Goal: Transaction & Acquisition: Download file/media

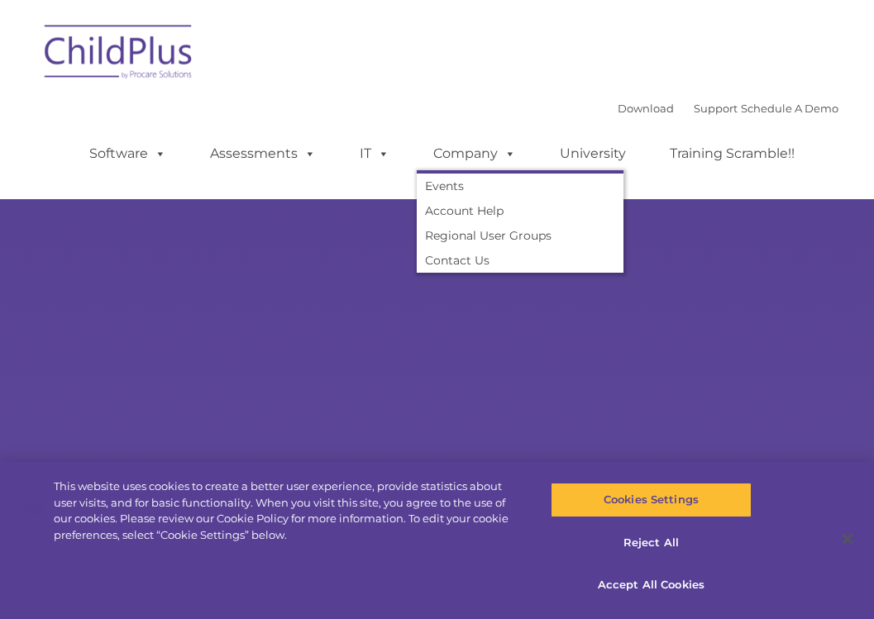
select select "MEDIUM"
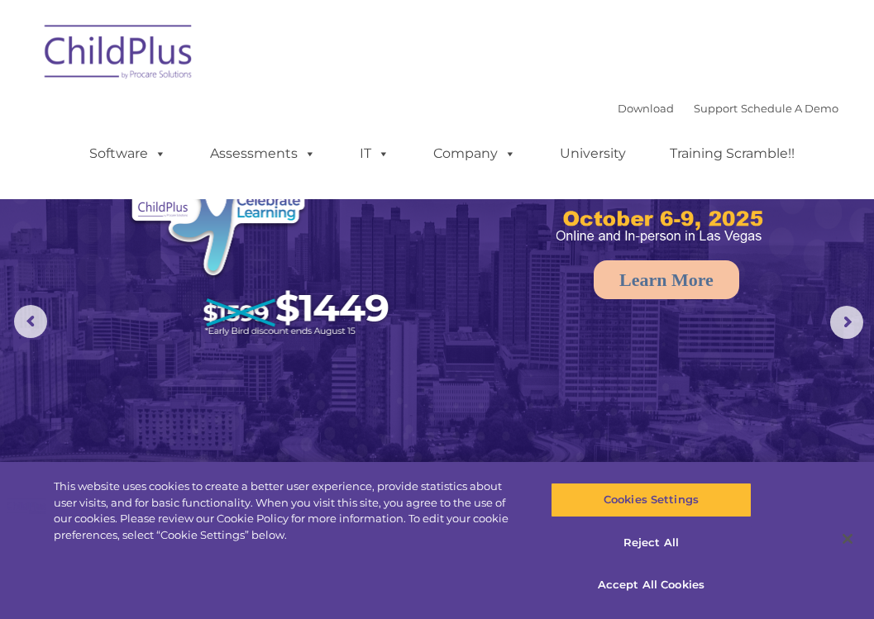
click at [626, 116] on div "Download Support | Schedule A Demo " at bounding box center [728, 108] width 221 height 25
click at [619, 112] on link "Download" at bounding box center [646, 108] width 56 height 13
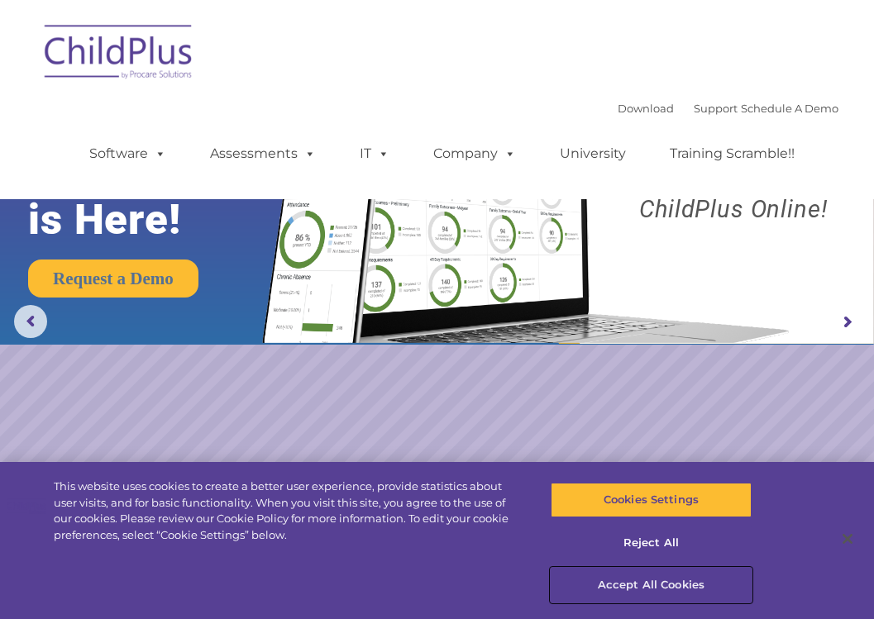
click at [637, 589] on button "Accept All Cookies" at bounding box center [651, 585] width 201 height 35
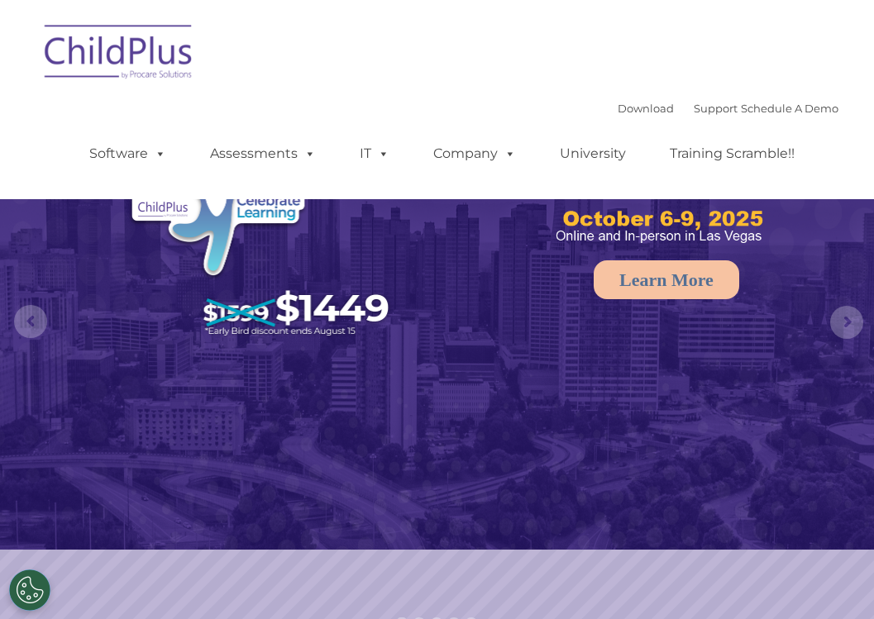
select select "MEDIUM"
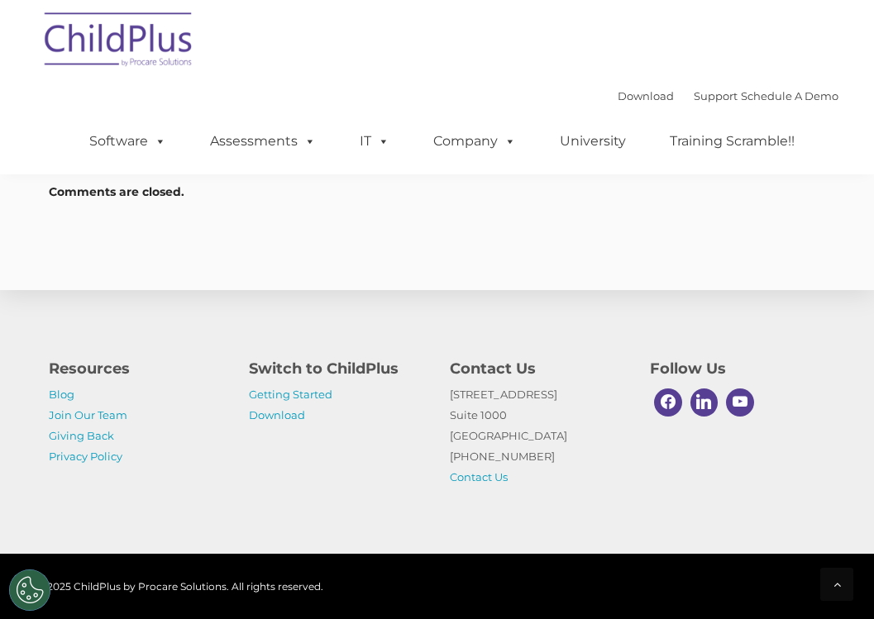
scroll to position [2286, 0]
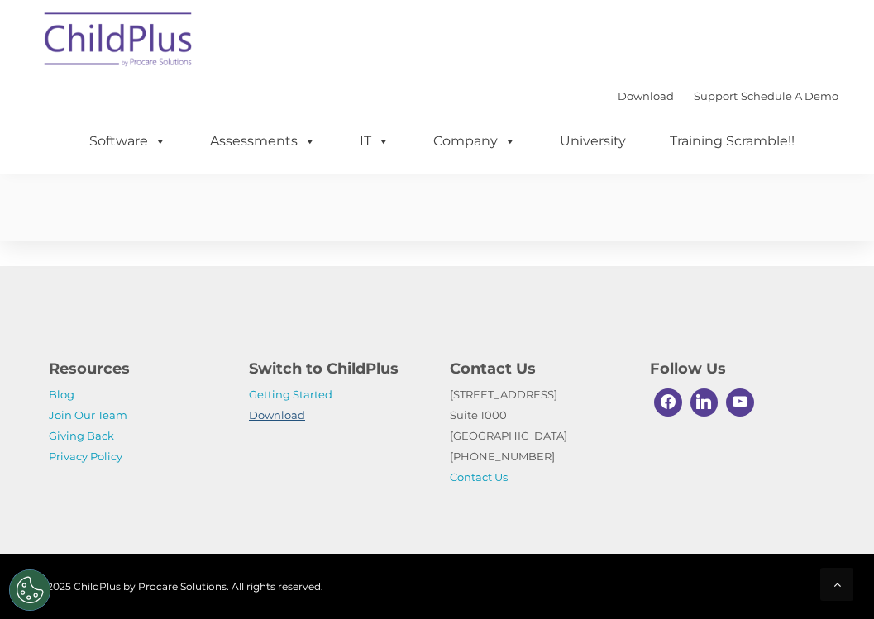
click at [289, 412] on link "Download" at bounding box center [277, 414] width 56 height 13
